Goal: Task Accomplishment & Management: Manage account settings

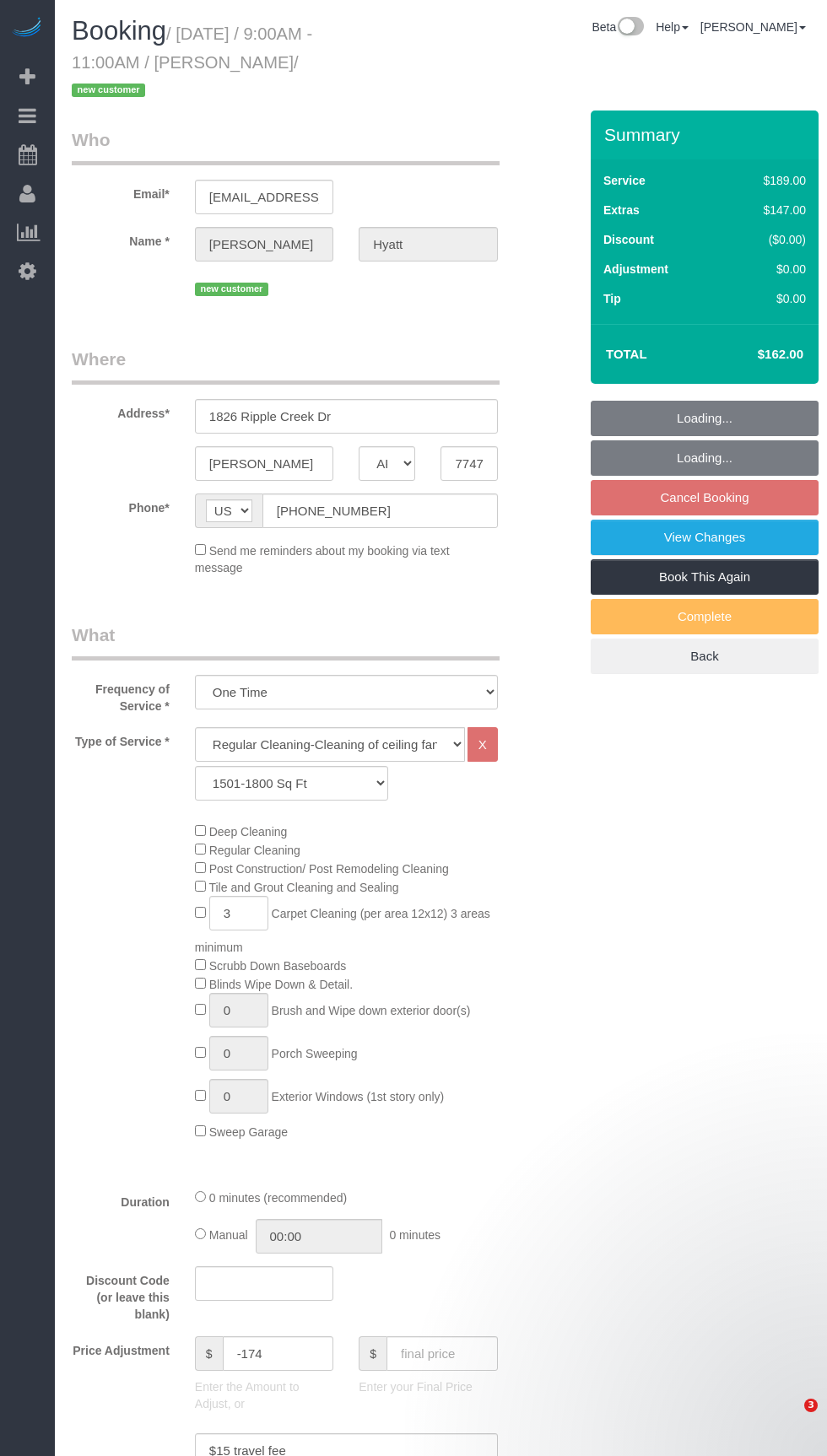
select select "[GEOGRAPHIC_DATA]"
select select "3"
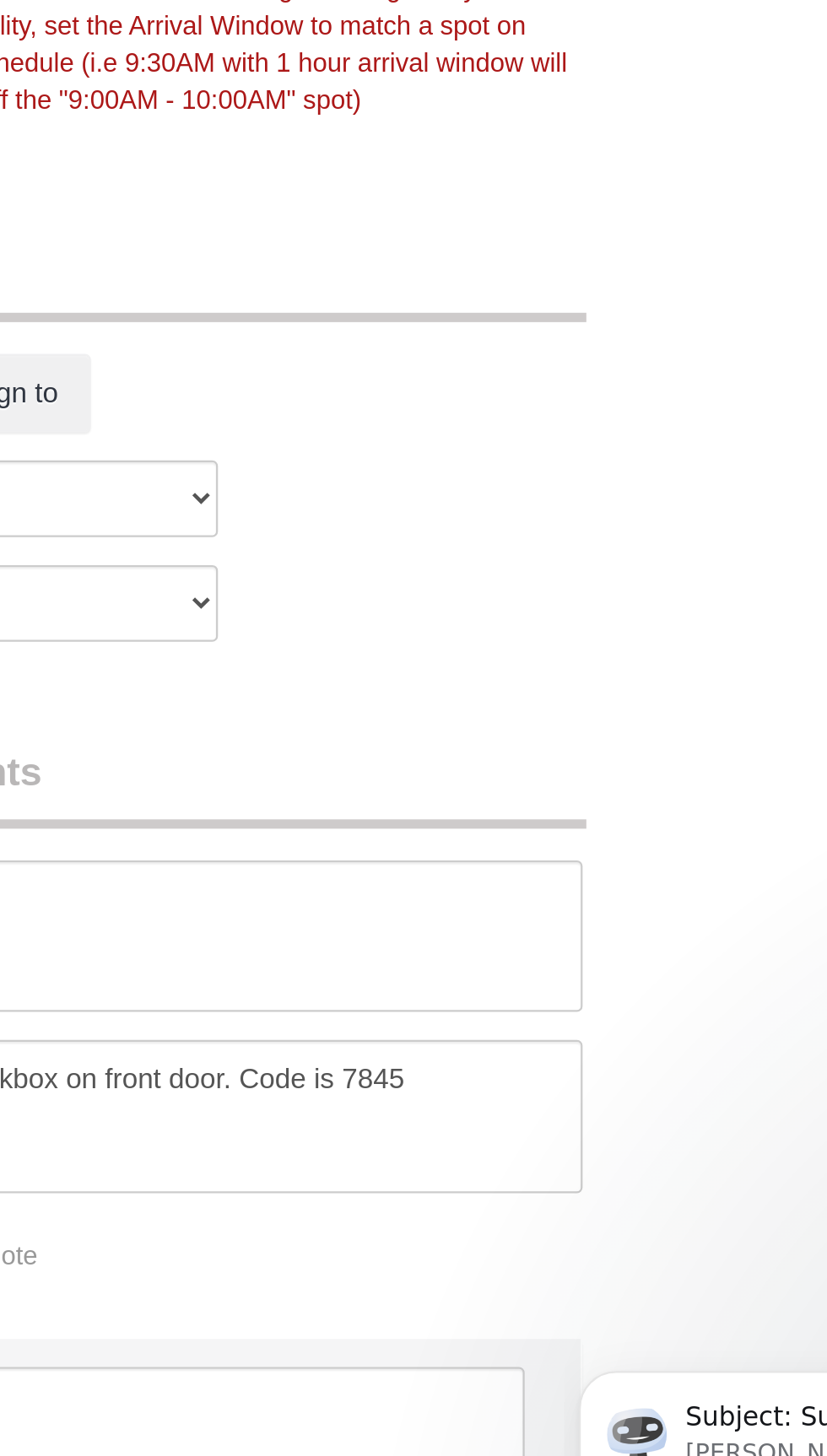
scroll to position [1209, 0]
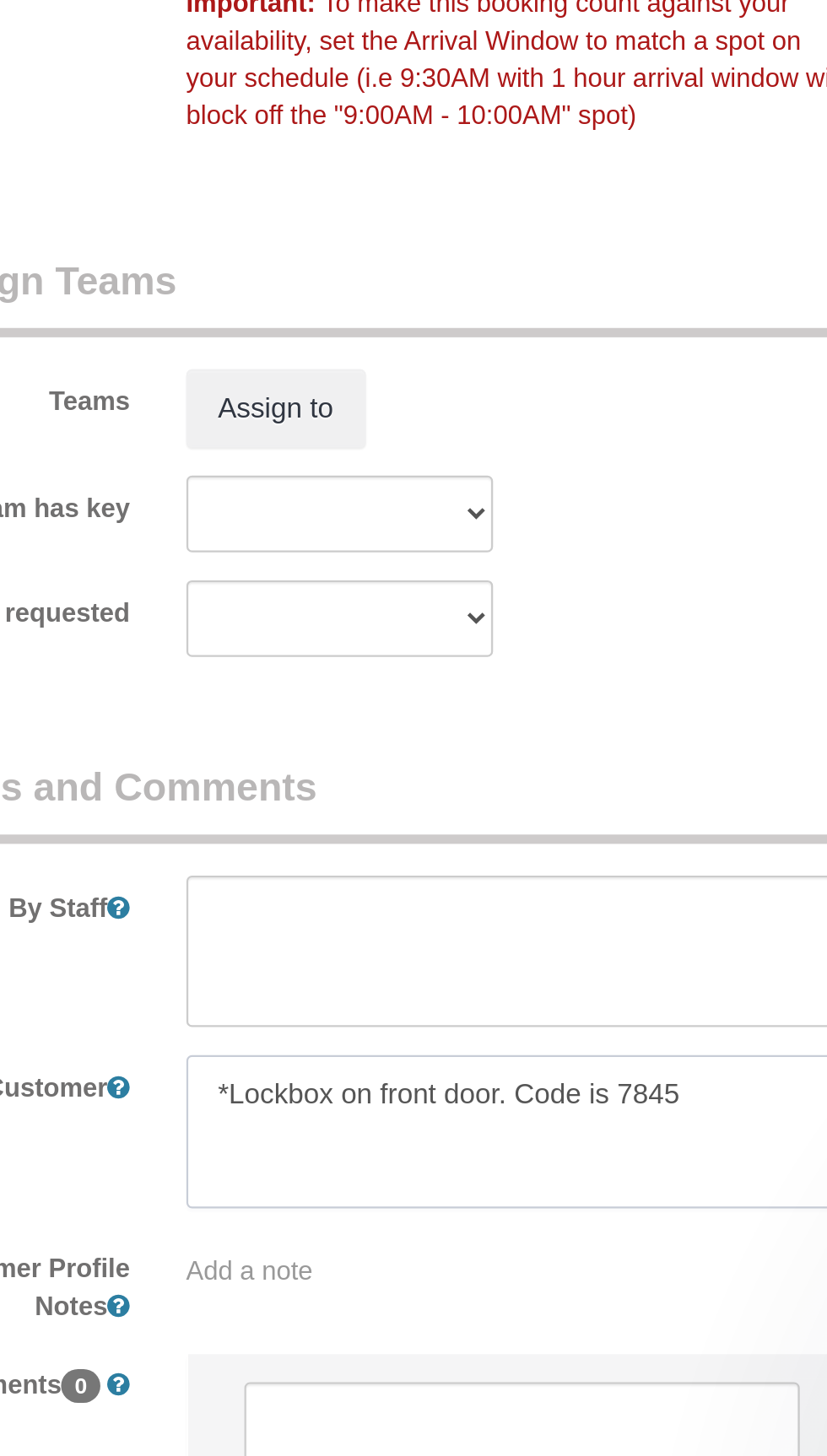
click at [441, 1184] on textarea at bounding box center [346, 1213] width 303 height 69
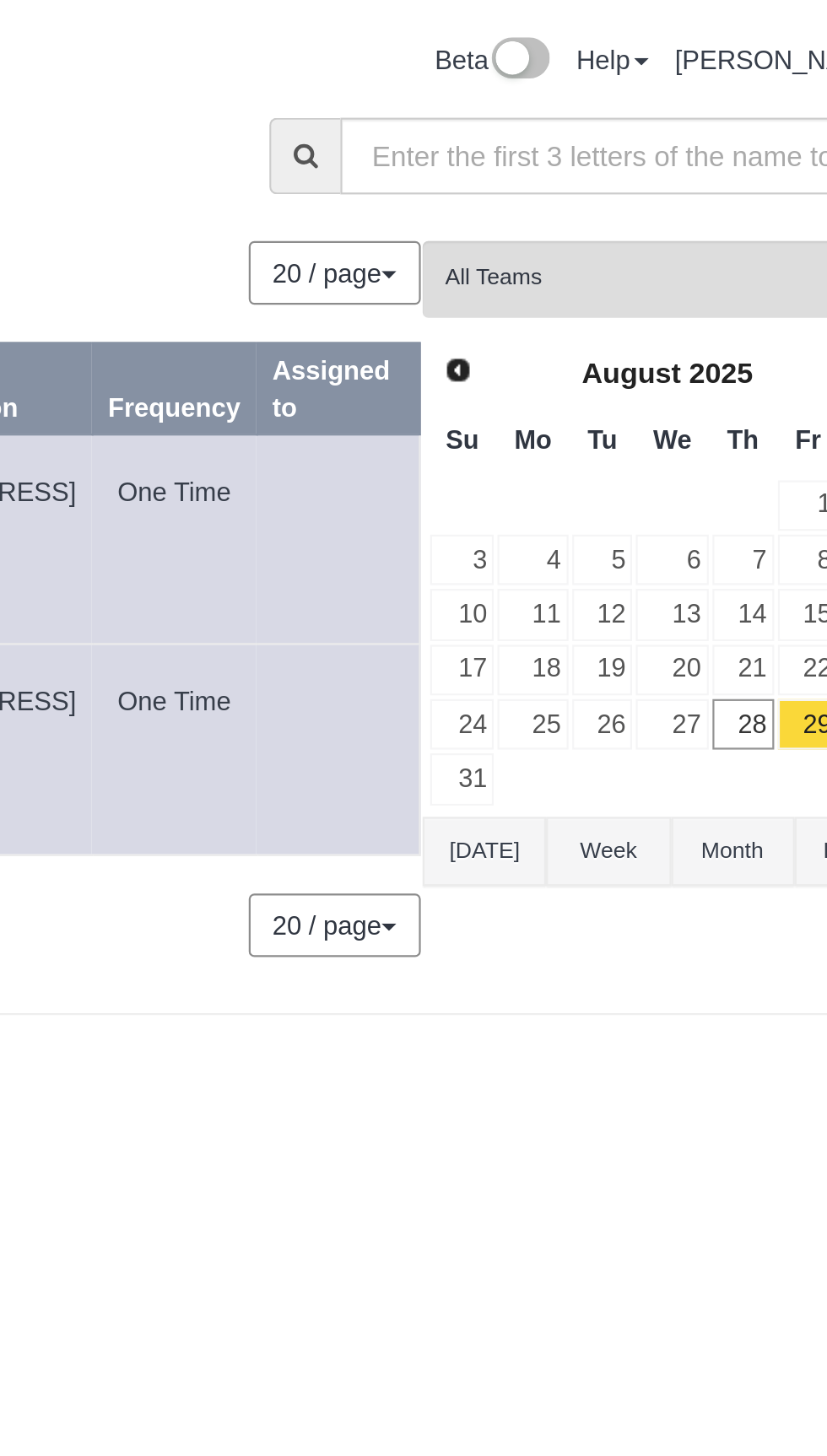
click at [620, 380] on button "Today" at bounding box center [614, 384] width 55 height 32
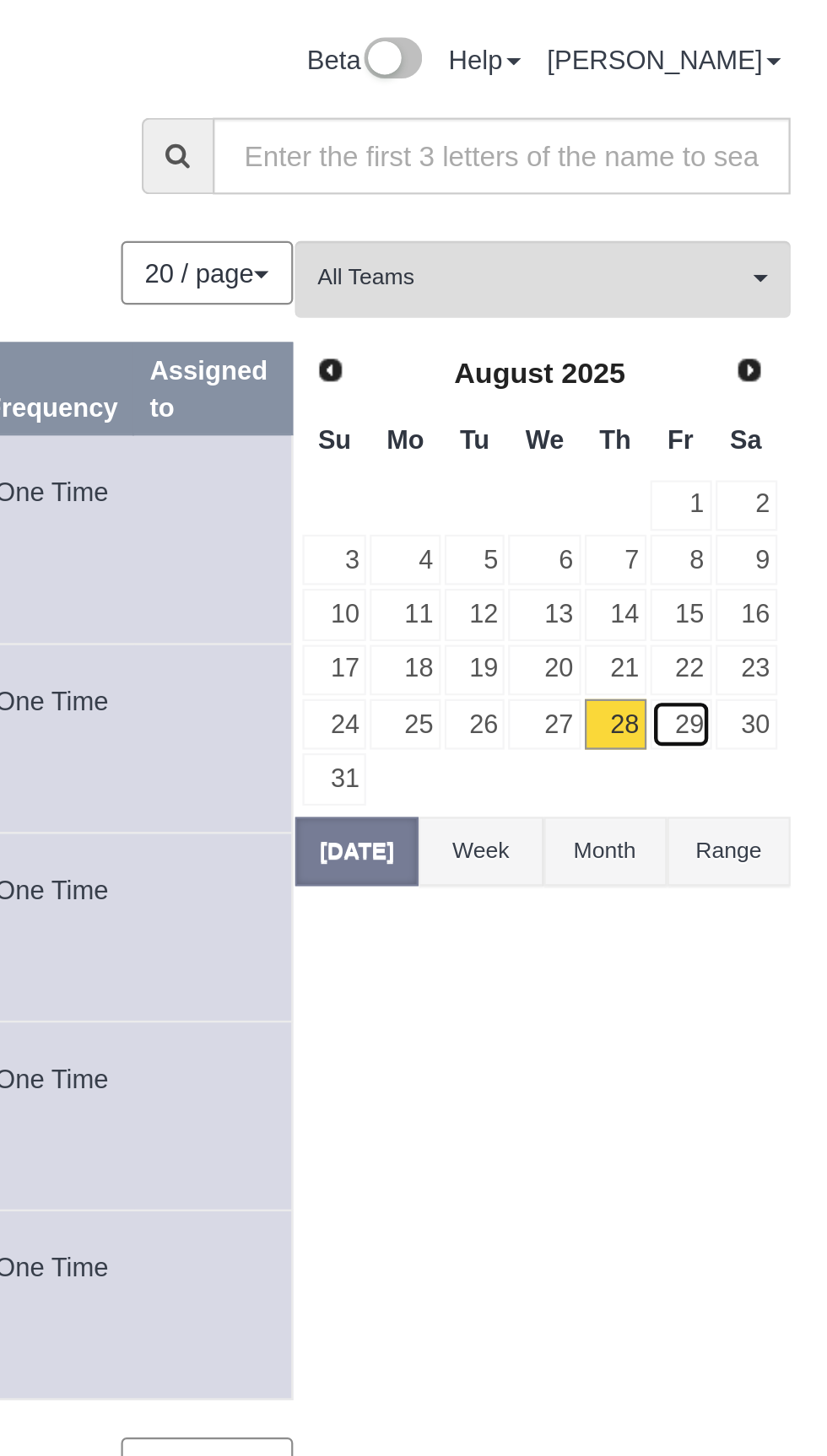
click at [766, 327] on link "29" at bounding box center [760, 327] width 28 height 23
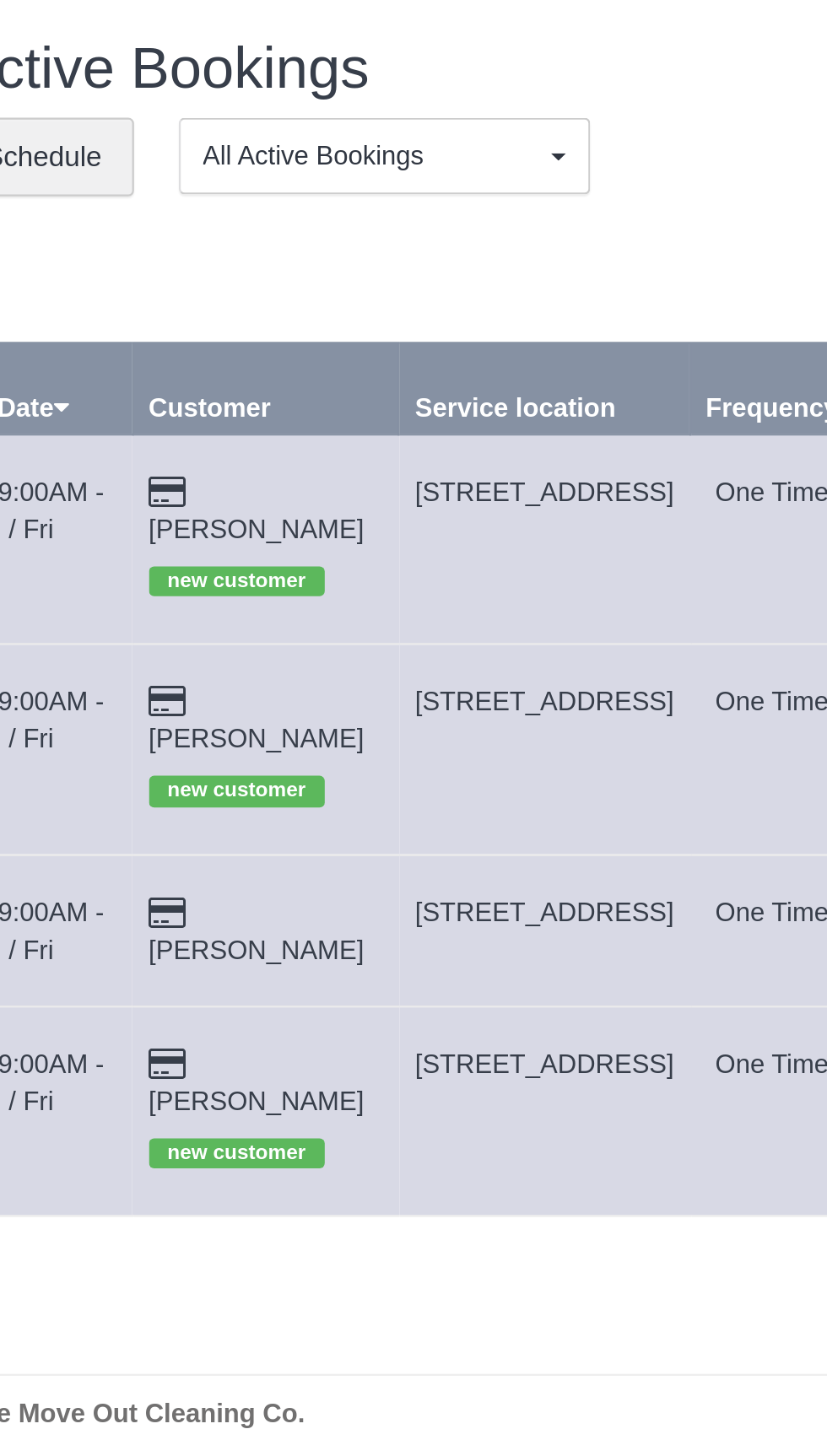
copy span "6023 Akin Place, San Antonio, TX 78261"
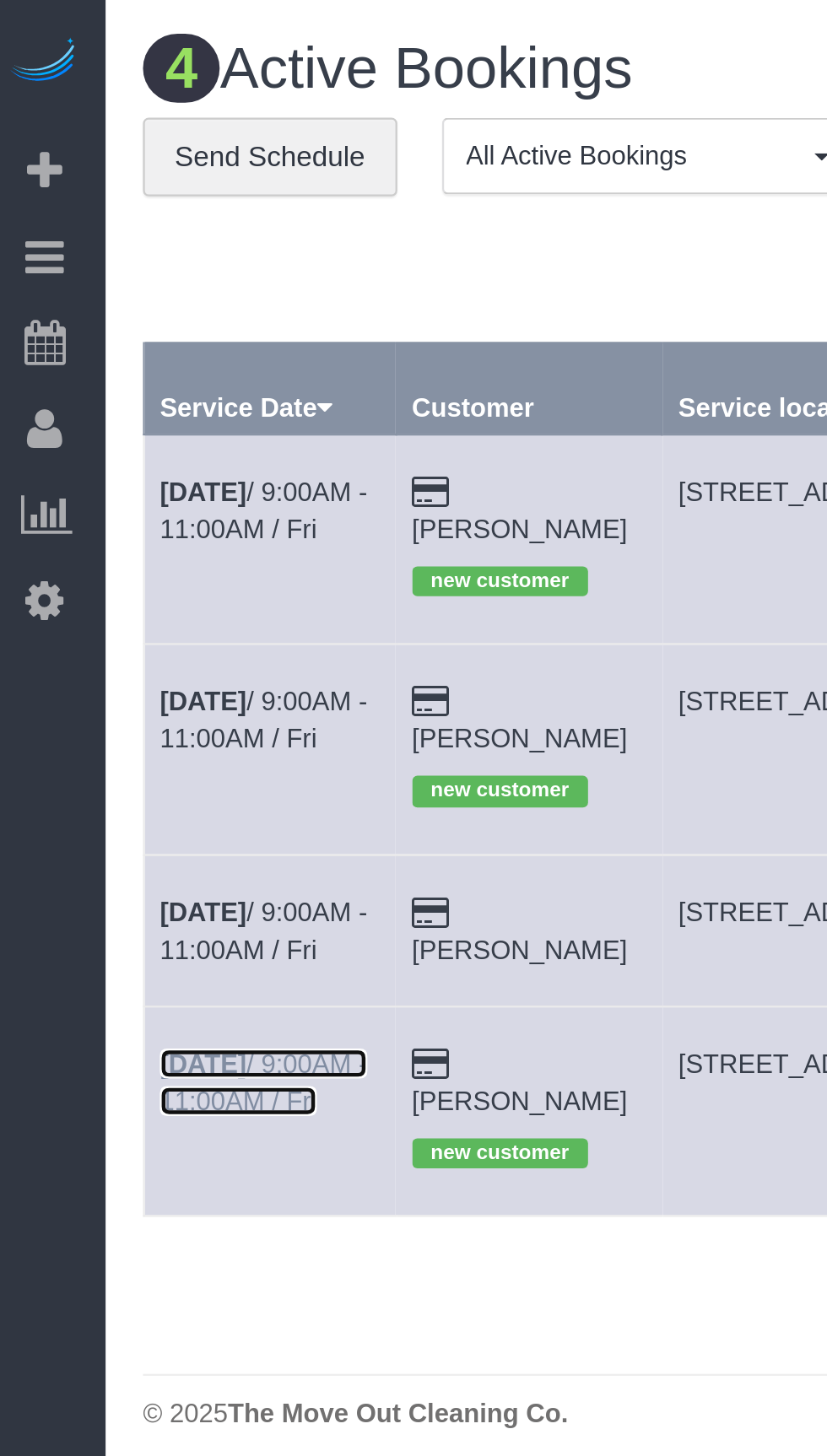
click at [111, 489] on link "Aug 29th / 9:00AM - 11:00AM / Fri" at bounding box center [125, 489] width 94 height 31
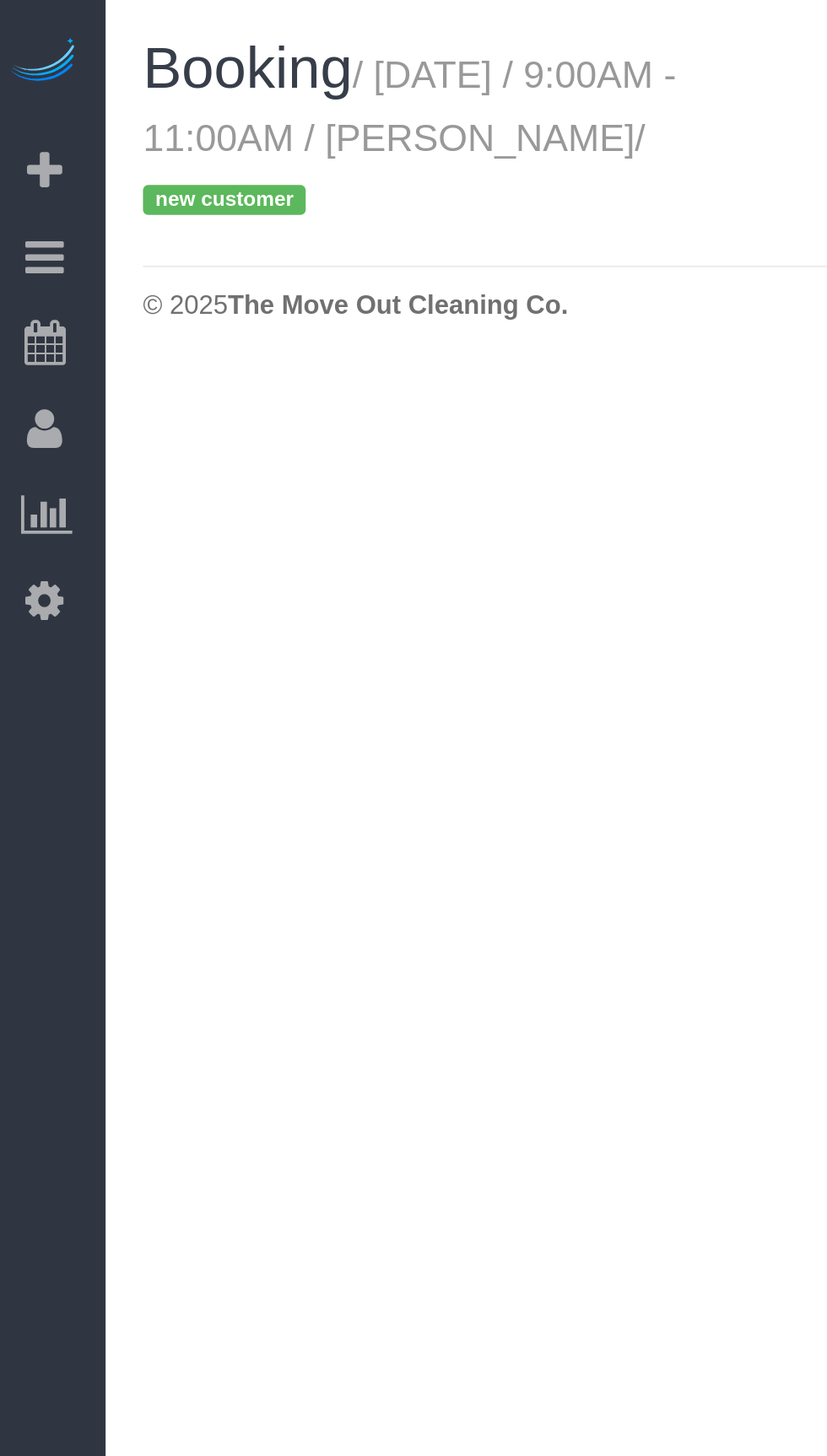
select select "[GEOGRAPHIC_DATA]"
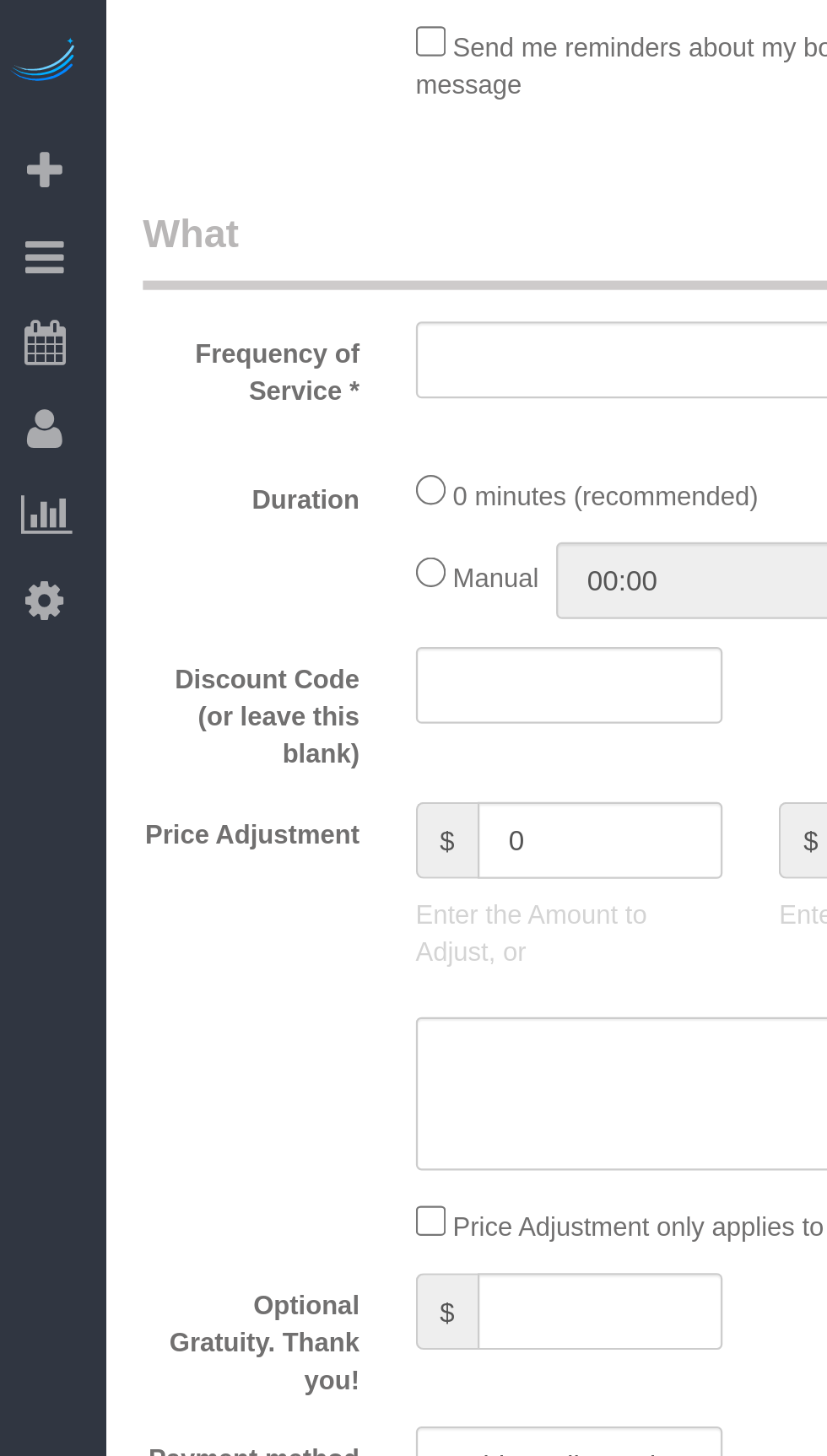
select select "string:fspay-b8cbd459-4988-4c9b-a4fb-9f00f75c5b24"
select select "3"
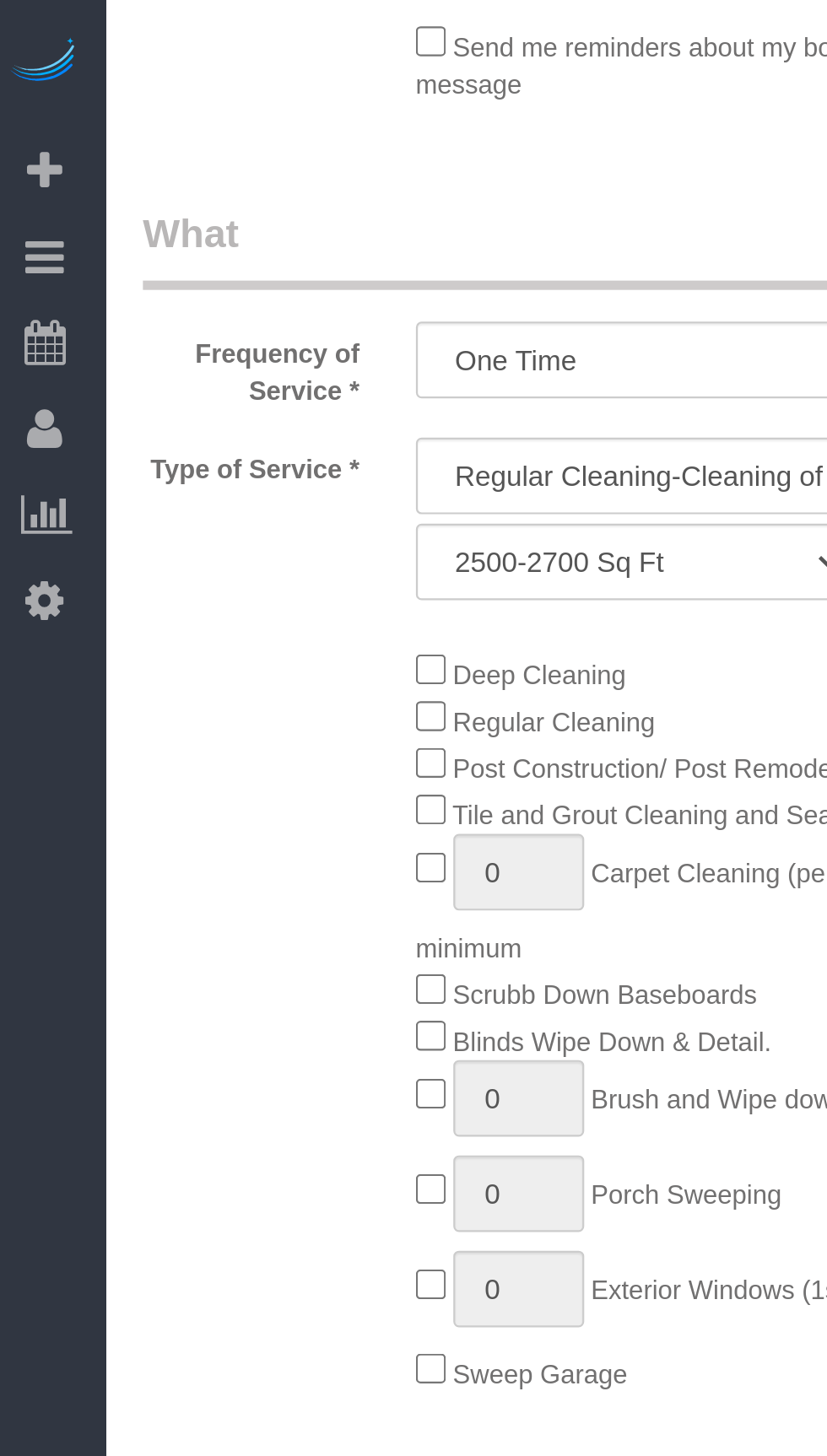
select select "object:2456"
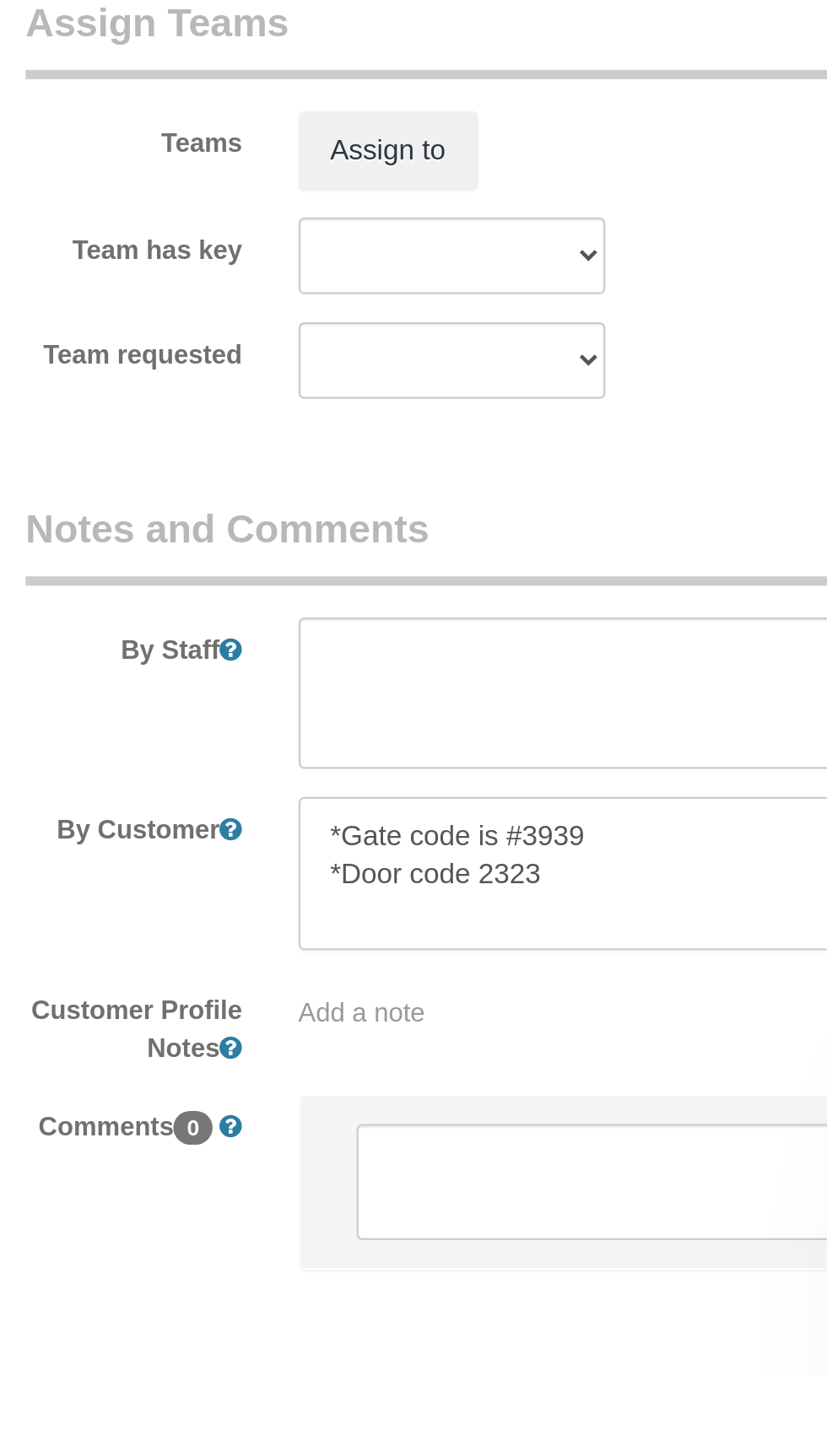
scroll to position [1191, 0]
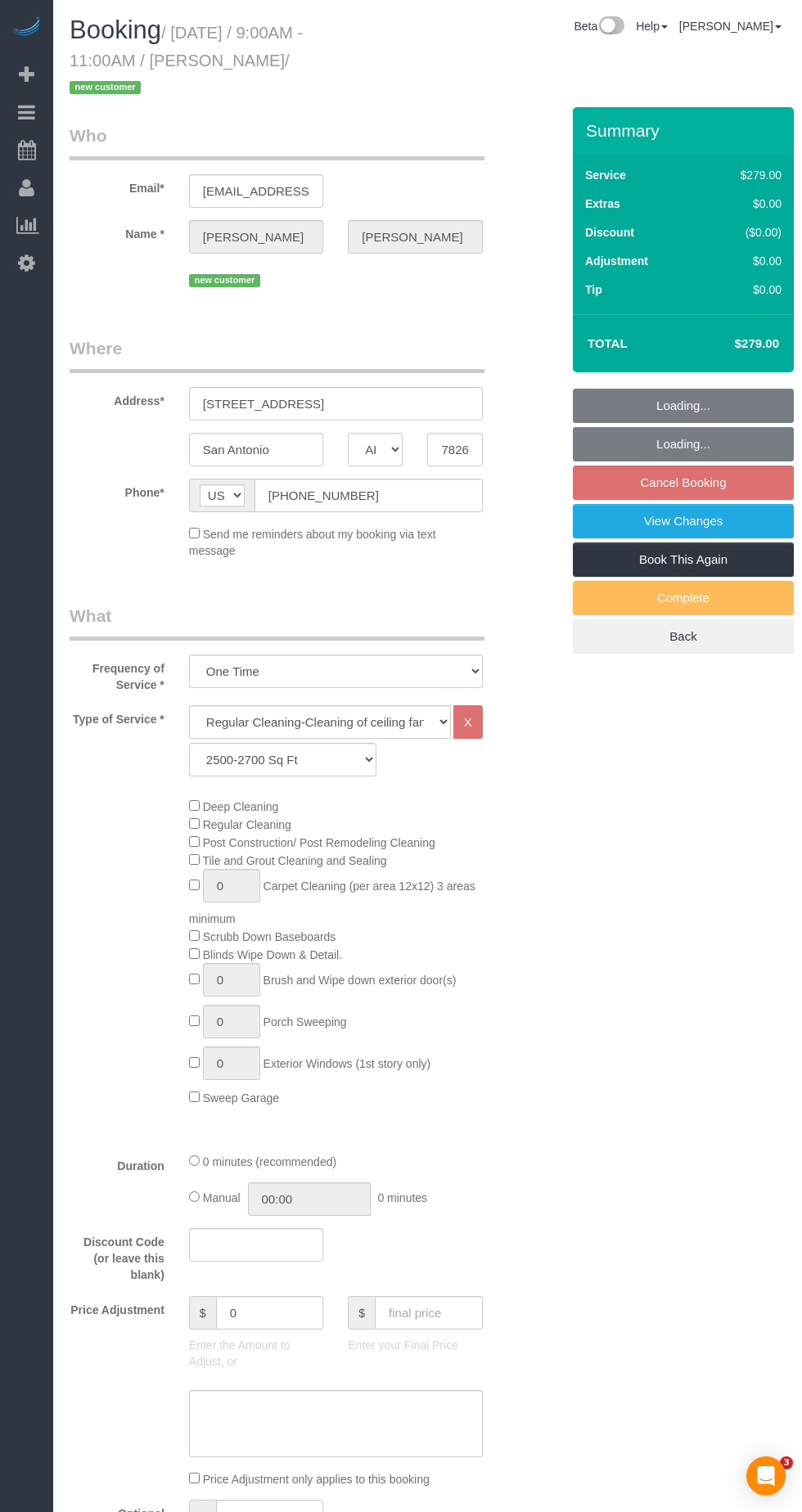
select select "[GEOGRAPHIC_DATA]"
select select "3"
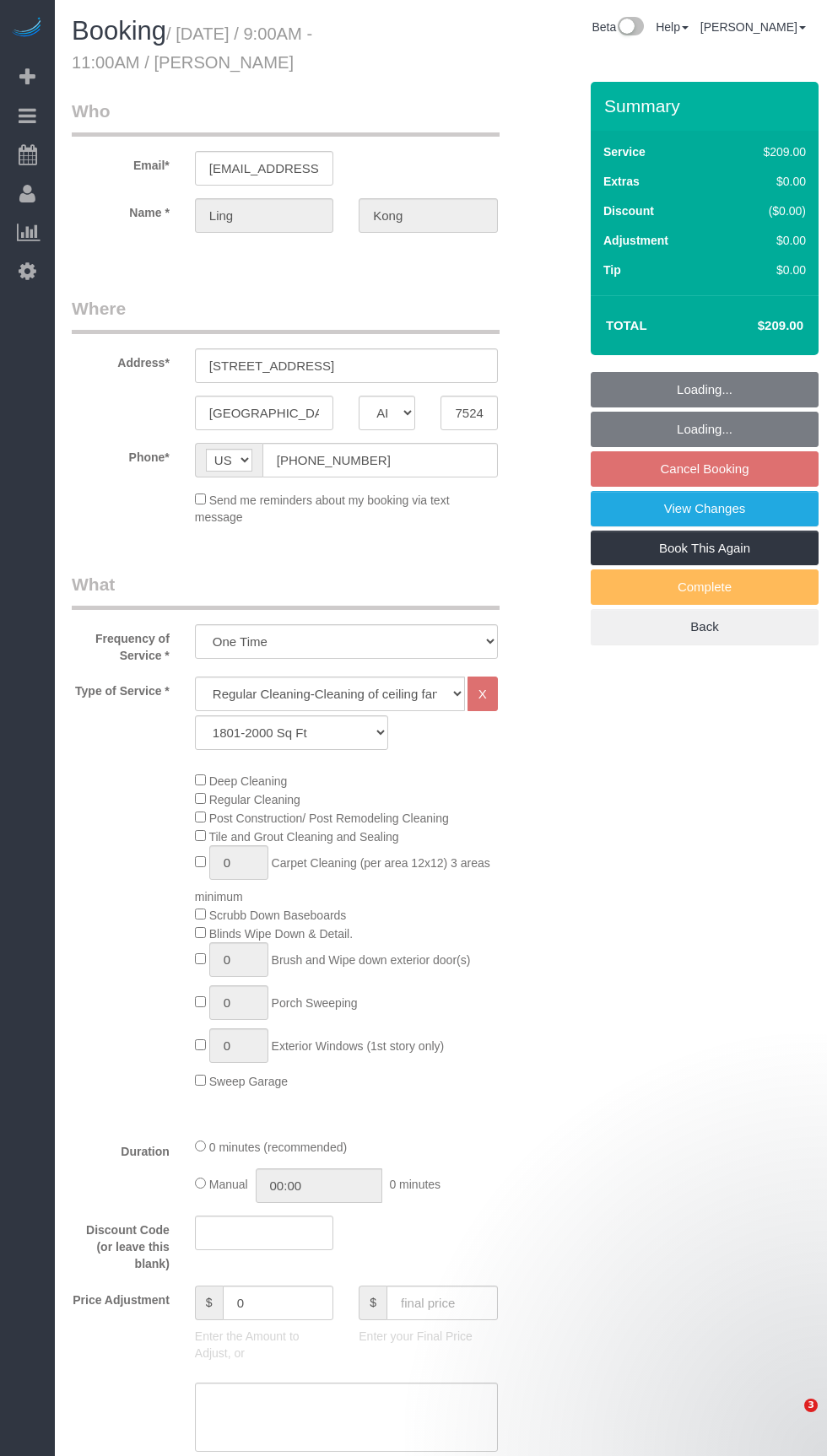
select select "[GEOGRAPHIC_DATA]"
select select "3"
select select "string:fspay-467fe19d-97f3-48ad-833f-c87be1560f19"
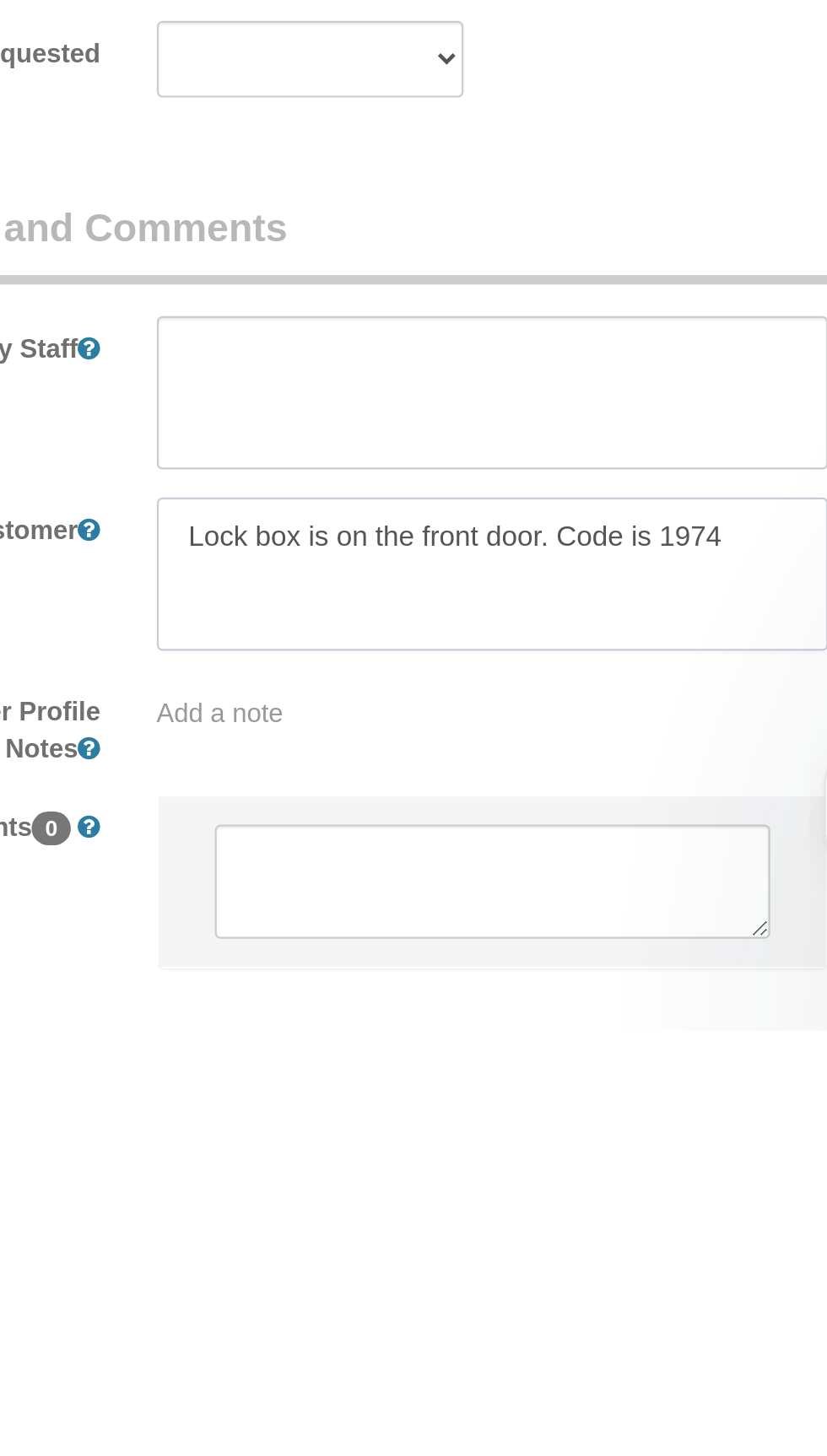
scroll to position [1121, 0]
